Goal: Task Accomplishment & Management: Complete application form

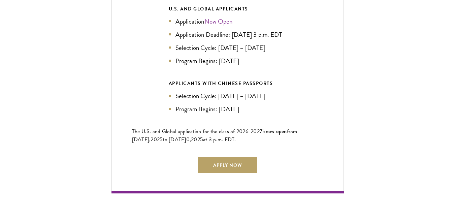
scroll to position [1549, 0]
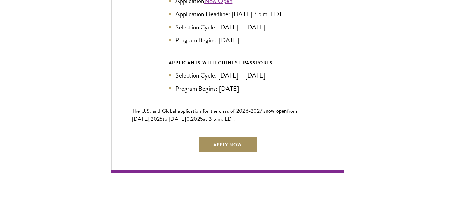
click at [234, 139] on link "Apply Now" at bounding box center [227, 144] width 59 height 16
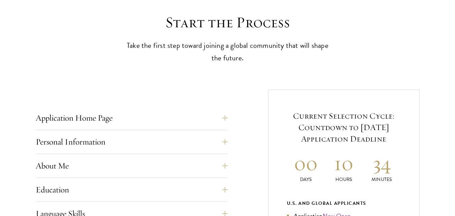
scroll to position [236, 0]
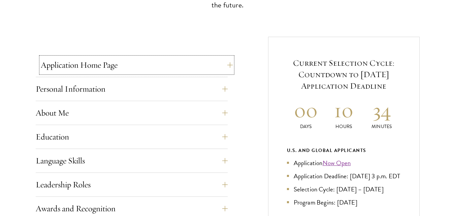
click at [229, 66] on button "Application Home Page" at bounding box center [137, 65] width 192 height 16
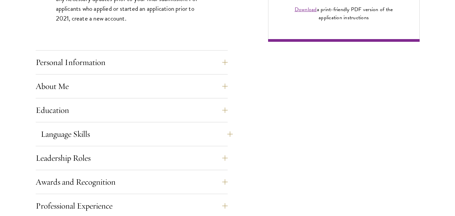
scroll to position [573, 0]
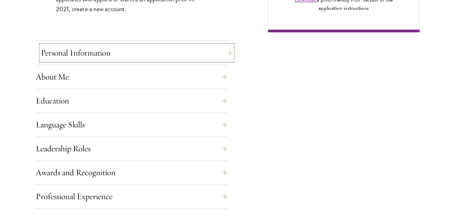
click at [229, 54] on button "Personal Information" at bounding box center [137, 53] width 192 height 16
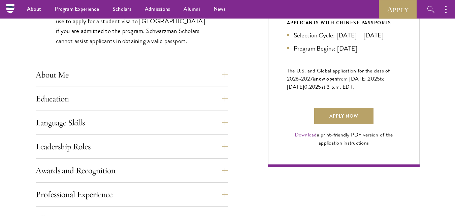
scroll to position [404, 0]
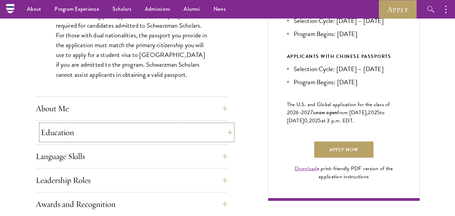
click at [133, 135] on button "Education" at bounding box center [137, 132] width 192 height 16
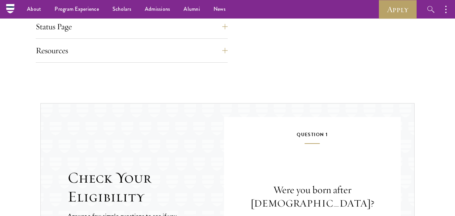
scroll to position [1111, 0]
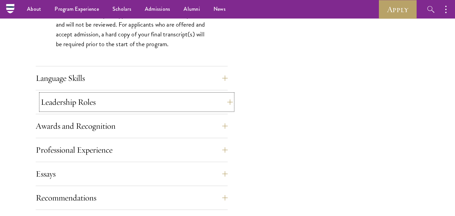
click at [137, 106] on button "Leadership Roles" at bounding box center [137, 102] width 192 height 16
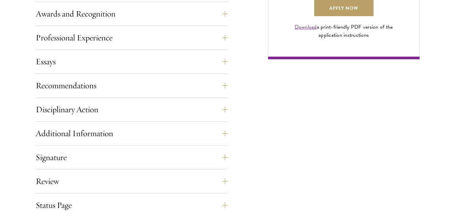
scroll to position [579, 0]
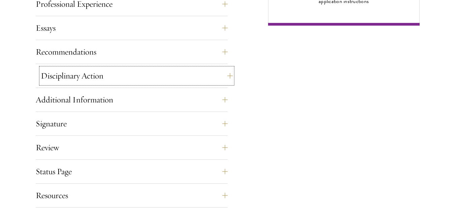
click at [221, 75] on button "Disciplinary Action" at bounding box center [137, 76] width 192 height 16
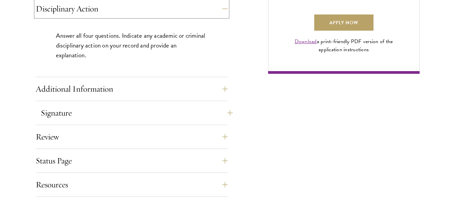
scroll to position [531, 0]
click at [132, 113] on button "Signature" at bounding box center [137, 112] width 192 height 16
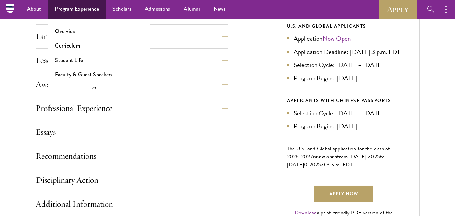
scroll to position [296, 0]
